Goal: Task Accomplishment & Management: Manage account settings

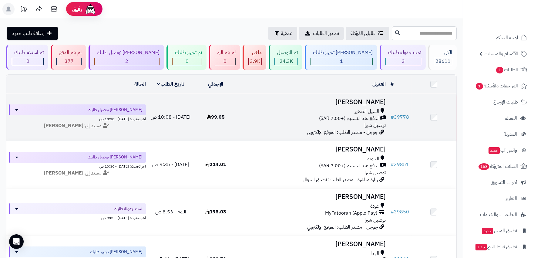
click at [375, 100] on h3 "[PERSON_NAME]" at bounding box center [312, 102] width 145 height 7
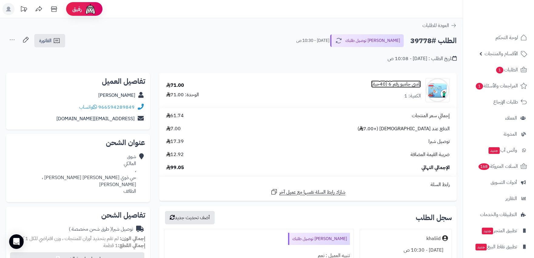
click at [392, 84] on link "بامبي جامبو رقم 6 (40حبة)" at bounding box center [396, 84] width 50 height 7
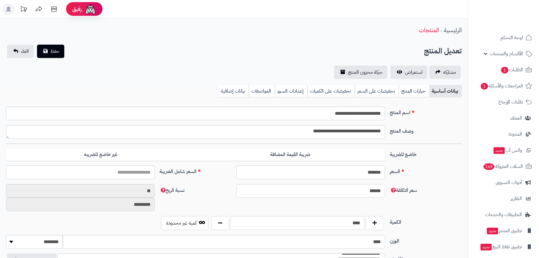
type input "*****"
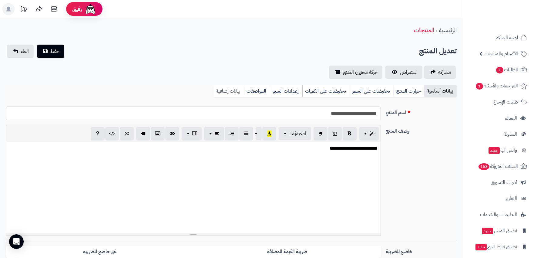
click at [233, 92] on link "بيانات إضافية" at bounding box center [228, 91] width 30 height 12
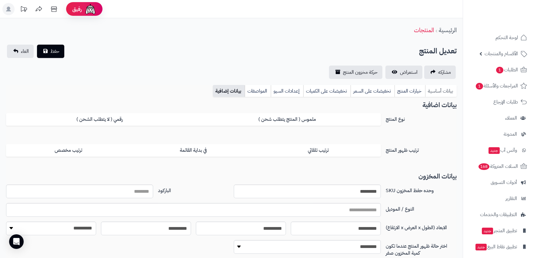
click at [440, 88] on link "بيانات أساسية" at bounding box center [441, 91] width 32 height 12
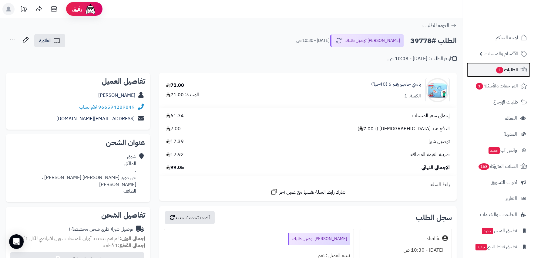
click at [507, 68] on span "الطلبات 1" at bounding box center [506, 69] width 22 height 8
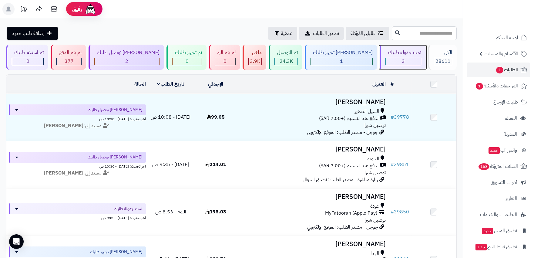
click at [400, 59] on div "3" at bounding box center [403, 61] width 35 height 7
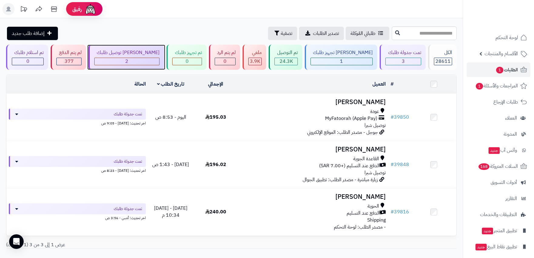
click at [128, 59] on span "2" at bounding box center [126, 61] width 3 height 7
